Goal: Information Seeking & Learning: Find specific fact

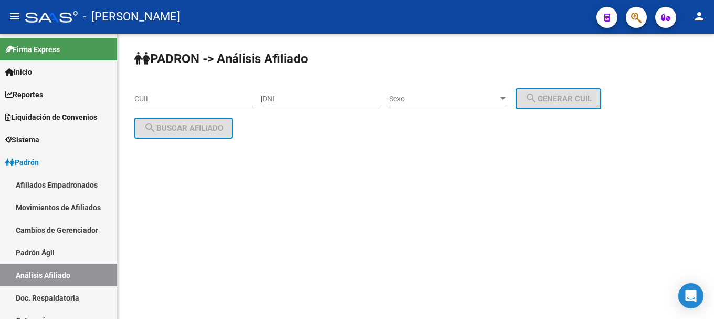
click at [638, 18] on icon "button" at bounding box center [636, 18] width 10 height 12
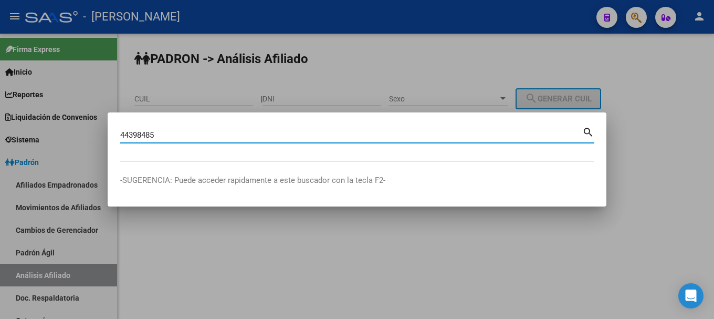
type input "44398485"
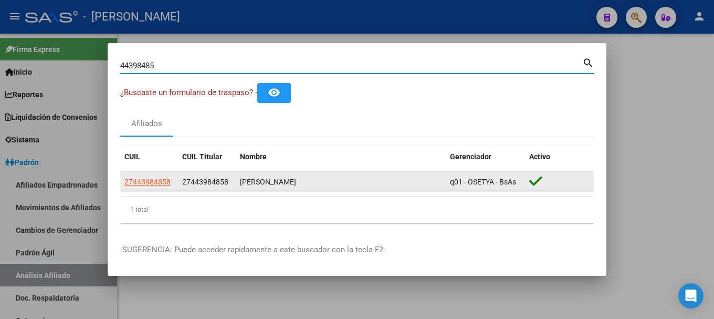
click at [145, 186] on app-link-go-to "27443984858" at bounding box center [147, 182] width 46 height 12
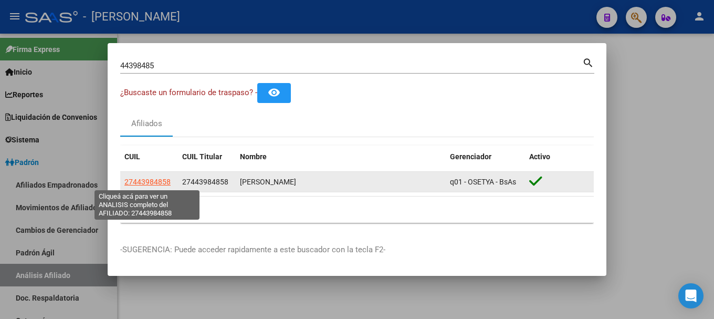
click at [147, 177] on span "27443984858" at bounding box center [147, 181] width 46 height 8
type textarea "27443984858"
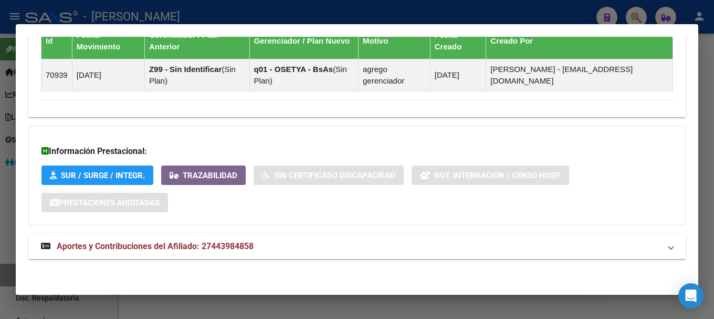
click at [232, 241] on span "Aportes y Contribuciones del Afiliado: 27443984858" at bounding box center [155, 246] width 197 height 10
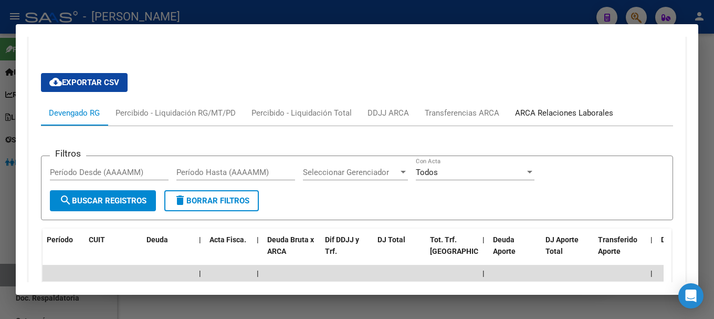
click at [553, 114] on div "ARCA Relaciones Laborales" at bounding box center [564, 113] width 98 height 12
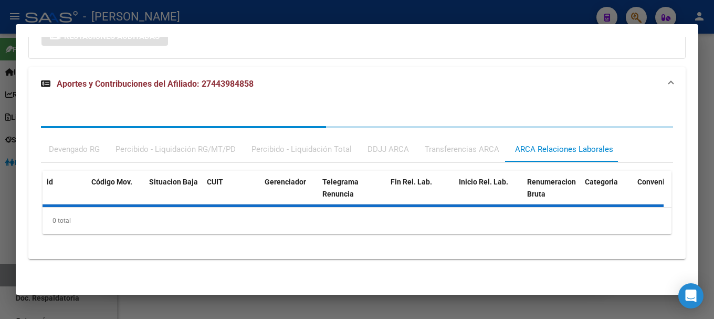
scroll to position [886, 0]
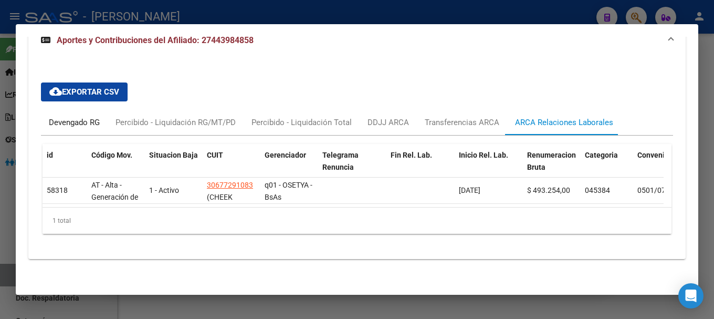
click at [69, 117] on div "Devengado RG" at bounding box center [74, 123] width 51 height 12
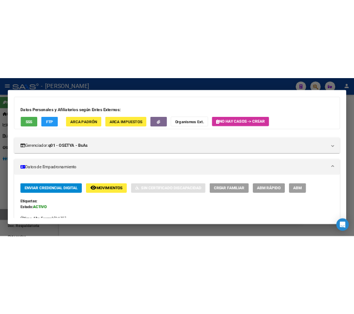
scroll to position [0, 0]
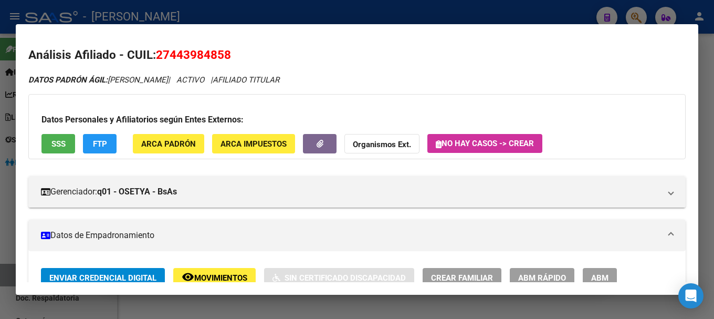
click at [178, 51] on span "27443984858" at bounding box center [193, 55] width 75 height 14
copy span "27443984858"
click at [495, 57] on h2 "Análisis Afiliado - CUIL: 27443984858" at bounding box center [356, 55] width 657 height 18
click at [398, 22] on div at bounding box center [357, 159] width 714 height 319
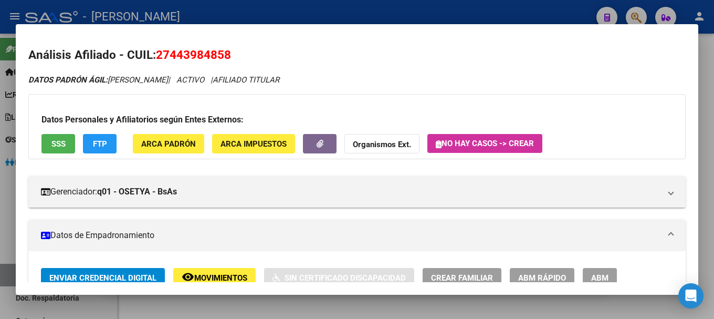
click at [398, 22] on div at bounding box center [357, 159] width 714 height 319
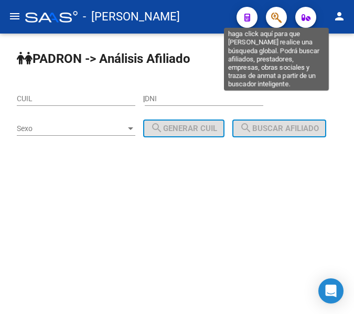
click at [281, 19] on icon "button" at bounding box center [276, 18] width 10 height 12
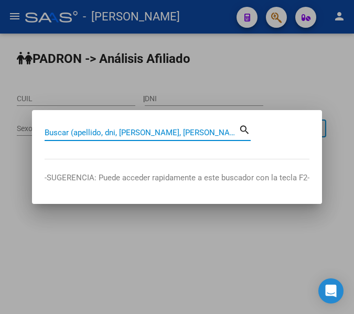
paste input "20162905385"
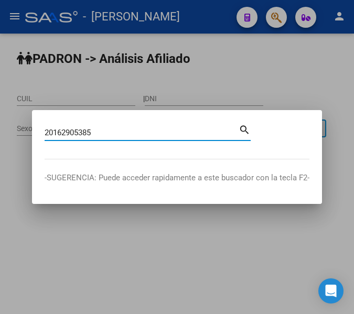
type input "20162905385"
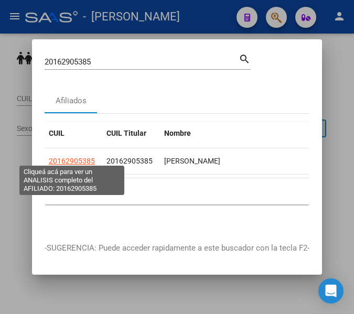
click at [59, 157] on span "20162905385" at bounding box center [72, 161] width 46 height 8
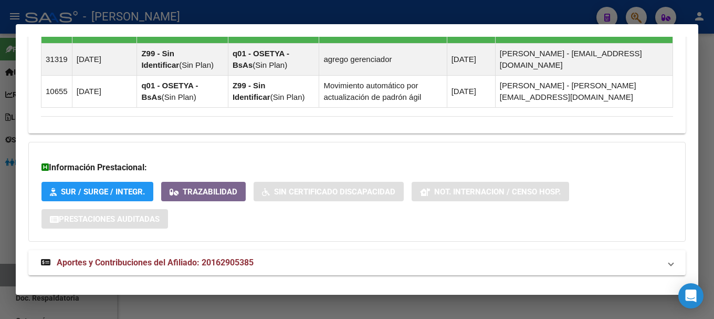
scroll to position [731, 0]
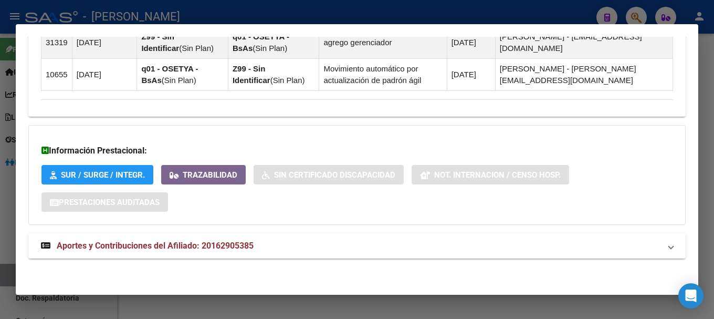
click at [262, 253] on mat-expansion-panel-header "Aportes y Contribuciones del Afiliado: 20162905385" at bounding box center [356, 245] width 657 height 25
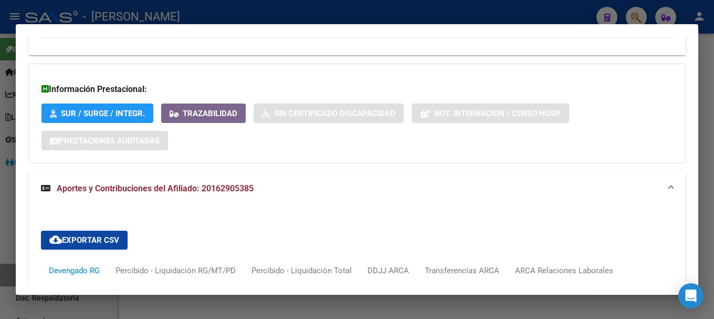
scroll to position [994, 0]
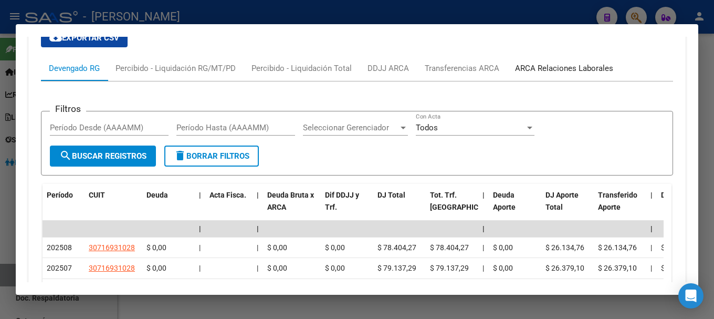
click at [592, 67] on div "ARCA Relaciones Laborales" at bounding box center [564, 68] width 98 height 12
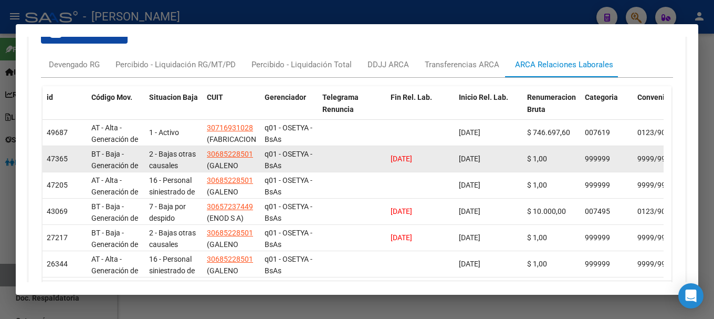
scroll to position [945, 0]
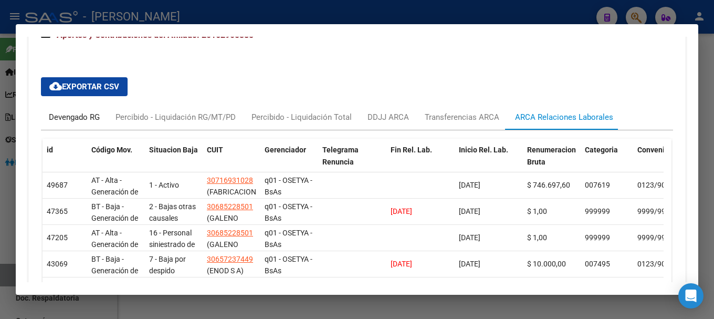
click at [52, 117] on div "Devengado RG" at bounding box center [74, 117] width 51 height 12
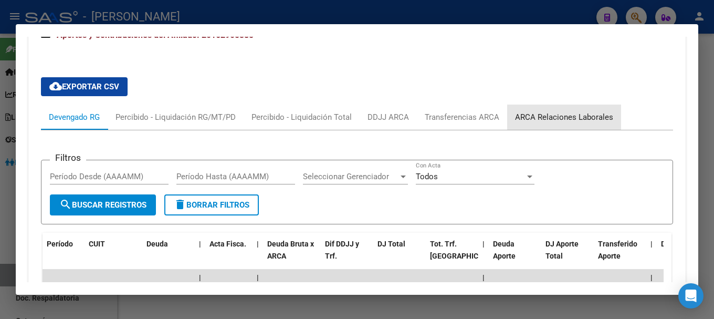
click at [564, 119] on div "ARCA Relaciones Laborales" at bounding box center [564, 117] width 98 height 12
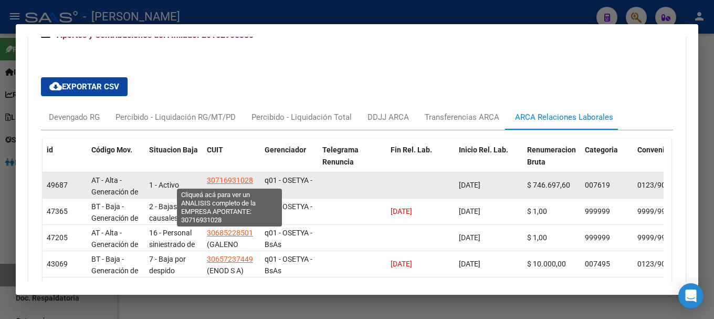
click at [237, 176] on span "30716931028" at bounding box center [230, 180] width 46 height 8
type textarea "30716931028"
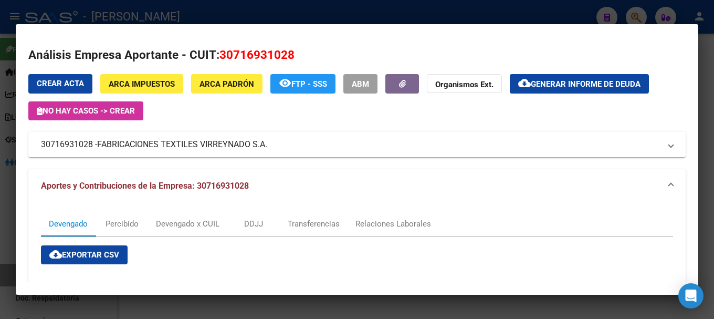
click at [324, 19] on div at bounding box center [357, 159] width 714 height 319
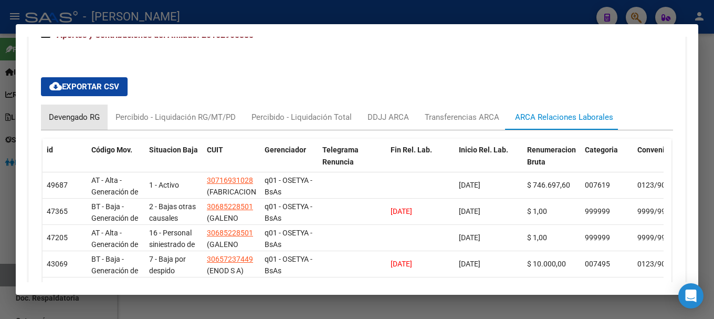
click at [70, 123] on div "Devengado RG" at bounding box center [74, 116] width 67 height 25
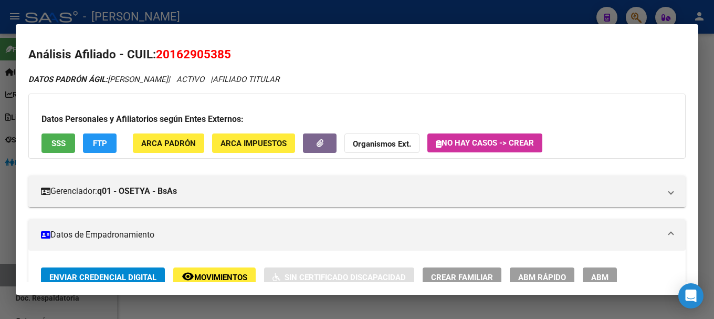
scroll to position [0, 0]
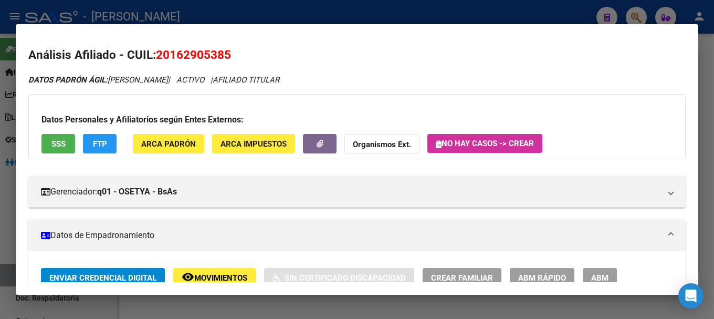
click at [183, 56] on span "20162905385" at bounding box center [193, 55] width 75 height 14
copy span "20162905385"
click at [297, 13] on div at bounding box center [357, 159] width 714 height 319
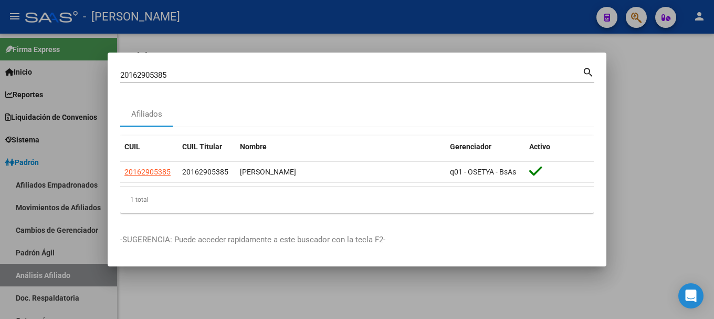
click at [305, 79] on input "20162905385" at bounding box center [351, 74] width 462 height 9
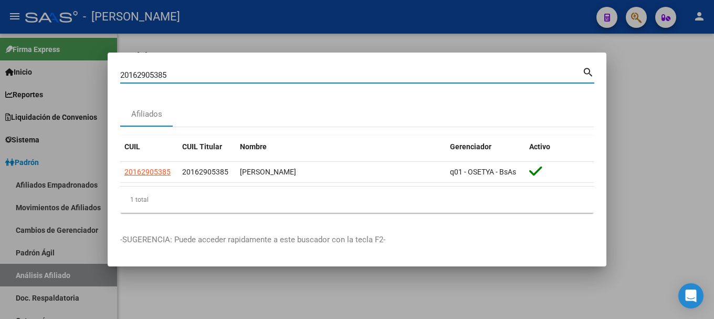
click at [305, 79] on input "20162905385" at bounding box center [351, 74] width 462 height 9
paste input "7420750426"
type input "27420750426"
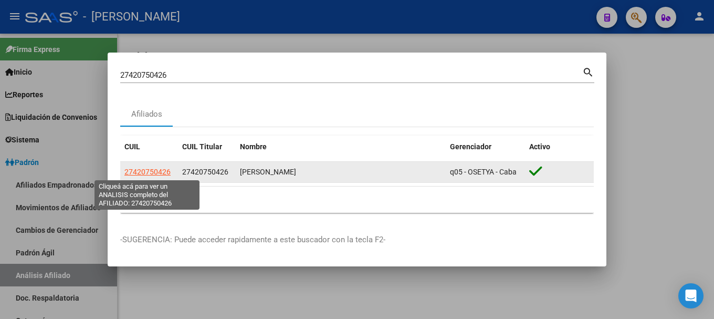
click at [142, 174] on span "27420750426" at bounding box center [147, 171] width 46 height 8
type textarea "27420750426"
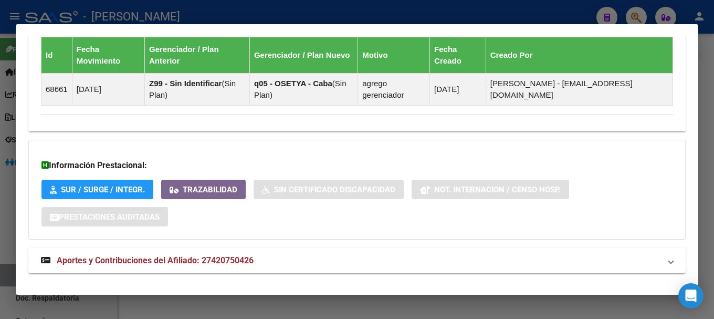
scroll to position [729, 0]
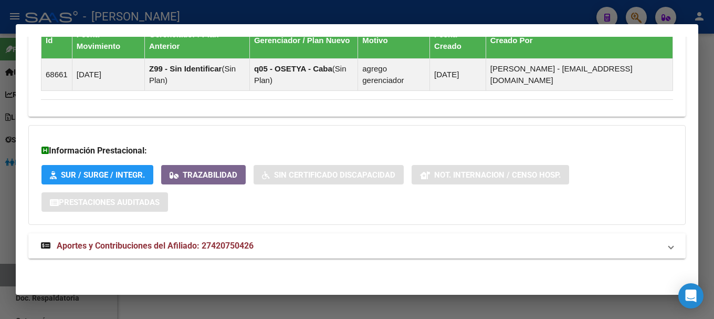
click at [424, 247] on mat-panel-title "Aportes y Contribuciones del Afiliado: 27420750426" at bounding box center [350, 245] width 619 height 13
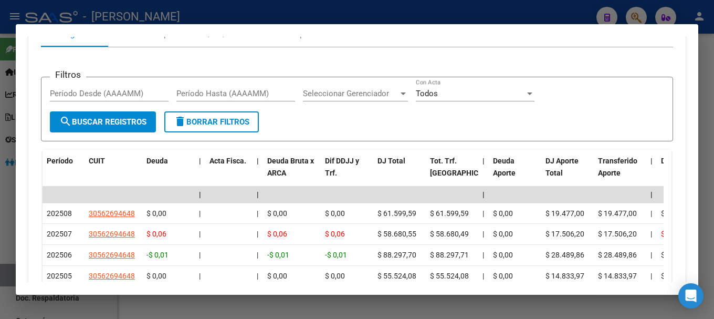
scroll to position [1001, 0]
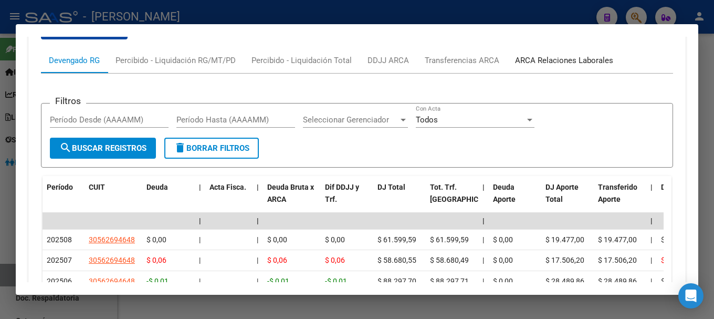
click at [588, 57] on div "ARCA Relaciones Laborales" at bounding box center [564, 61] width 98 height 12
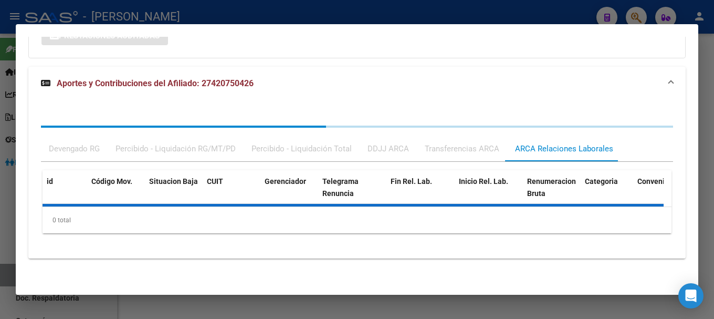
scroll to position [944, 0]
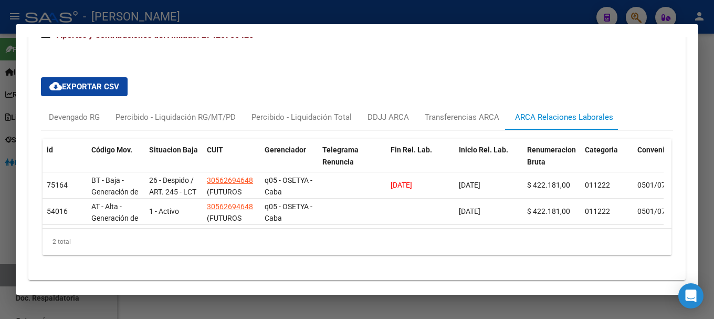
click at [426, 21] on div at bounding box center [357, 159] width 714 height 319
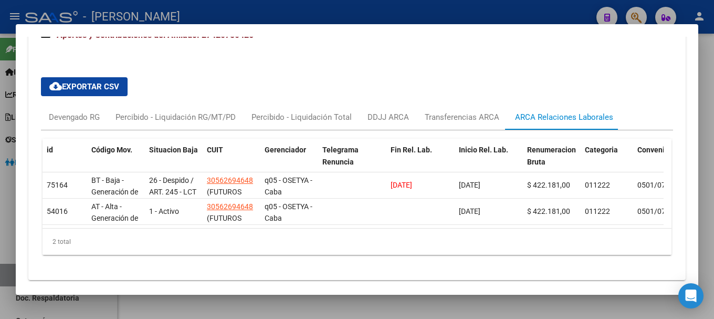
drag, startPoint x: 426, startPoint y: 21, endPoint x: 497, endPoint y: 1, distance: 73.1
click at [427, 20] on div at bounding box center [357, 159] width 714 height 319
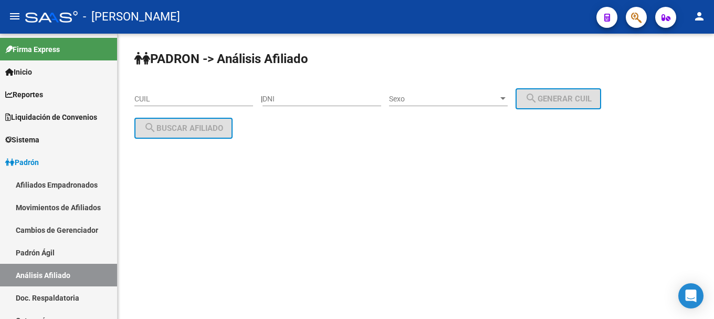
click at [631, 14] on button "button" at bounding box center [636, 17] width 21 height 21
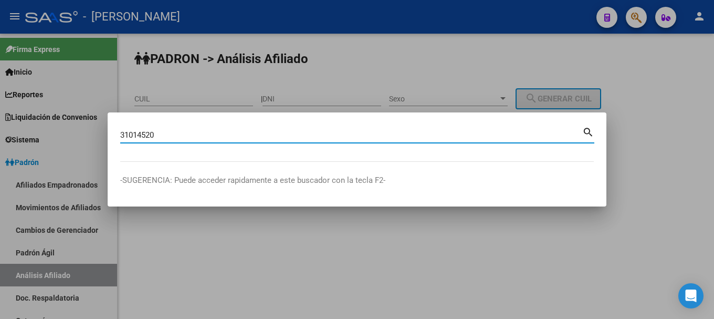
type input "31014520"
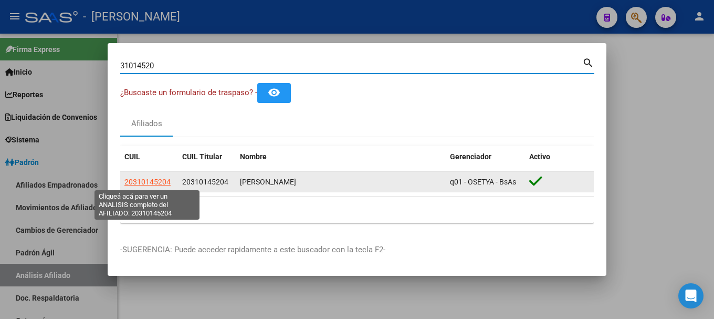
click at [156, 182] on span "20310145204" at bounding box center [147, 181] width 46 height 8
type textarea "20310145204"
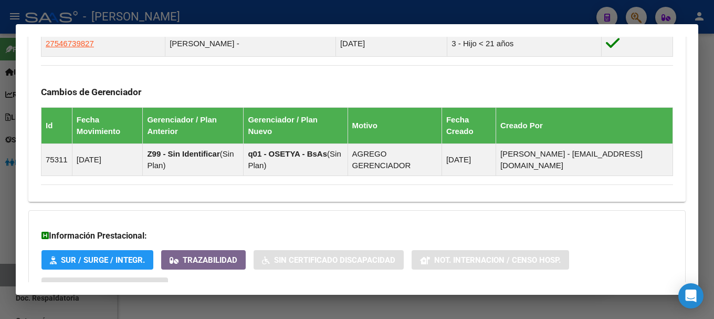
scroll to position [806, 0]
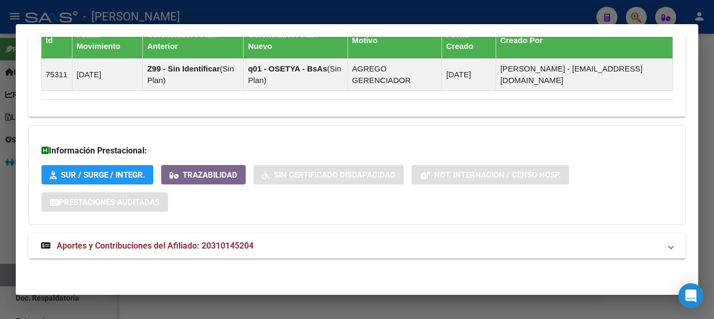
click at [301, 235] on mat-expansion-panel-header "Aportes y Contribuciones del Afiliado: 20310145204" at bounding box center [356, 245] width 657 height 25
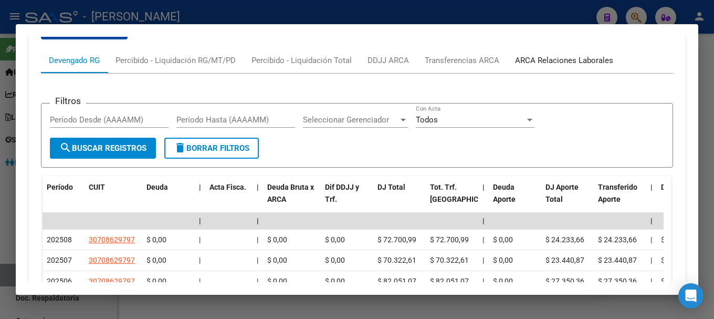
click at [572, 67] on div "ARCA Relaciones Laborales" at bounding box center [564, 60] width 114 height 25
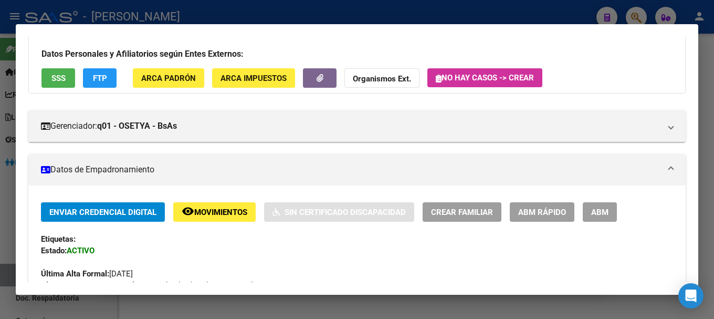
scroll to position [0, 0]
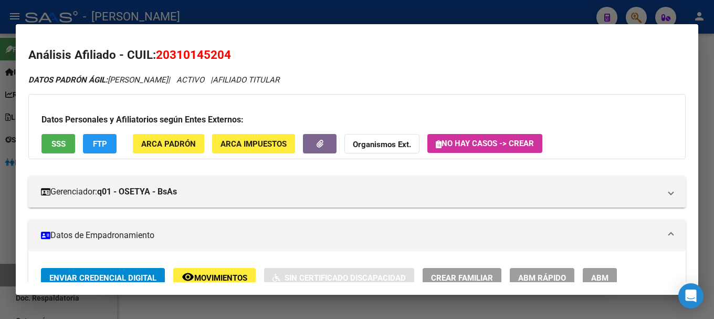
click at [224, 55] on span "20310145204" at bounding box center [193, 55] width 75 height 14
click at [223, 54] on span "20310145204" at bounding box center [193, 55] width 75 height 14
copy span "20310145204"
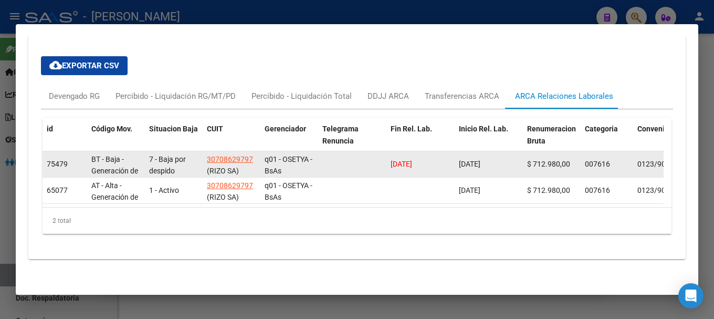
scroll to position [1050, 0]
